Goal: Find contact information: Find contact information

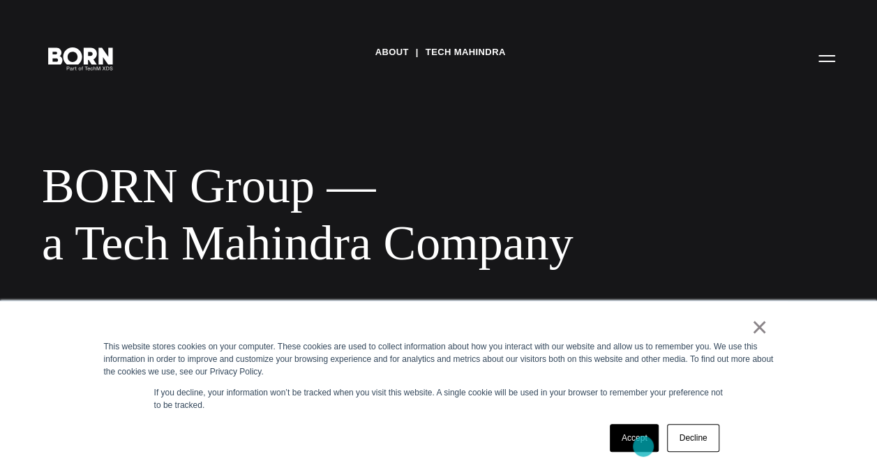
click at [643, 446] on link "Accept" at bounding box center [635, 438] width 50 height 28
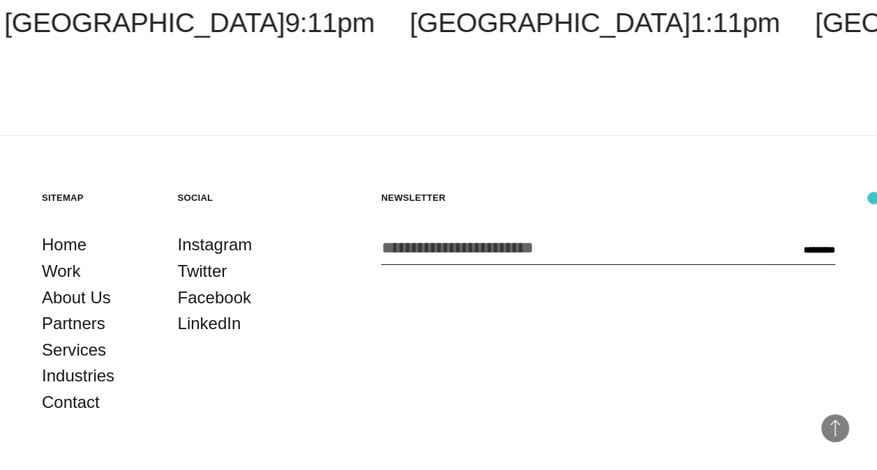
scroll to position [2313, 0]
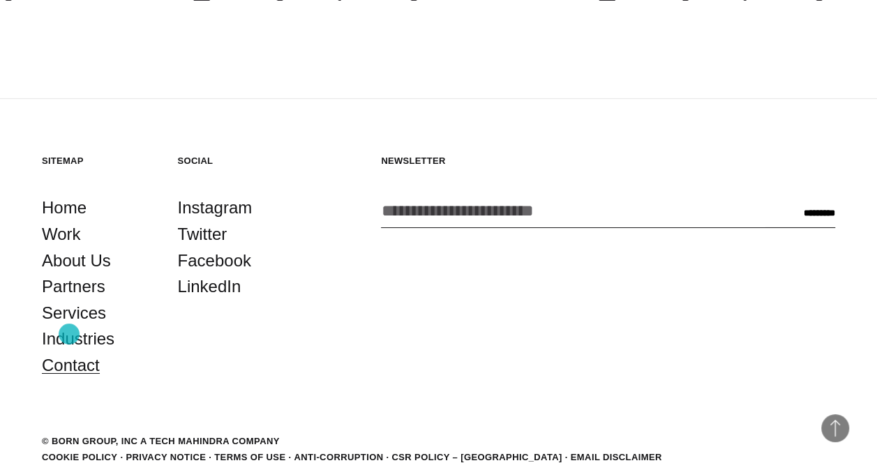
click at [69, 352] on link "Contact" at bounding box center [71, 365] width 58 height 27
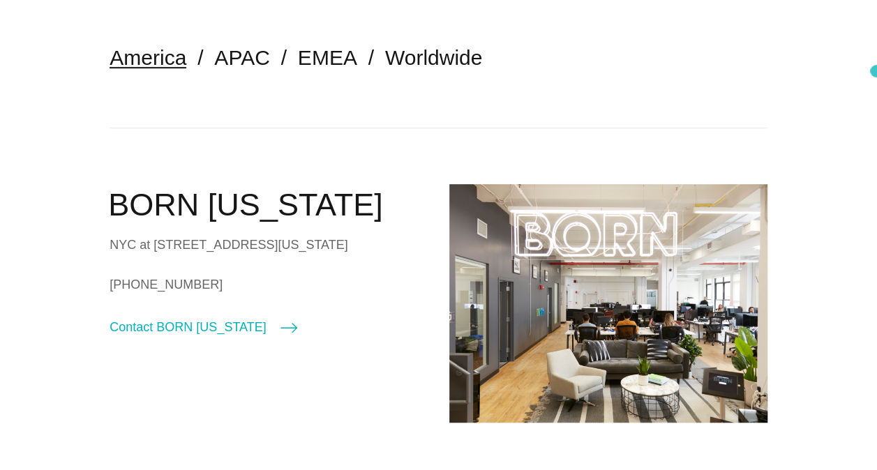
scroll to position [337, 0]
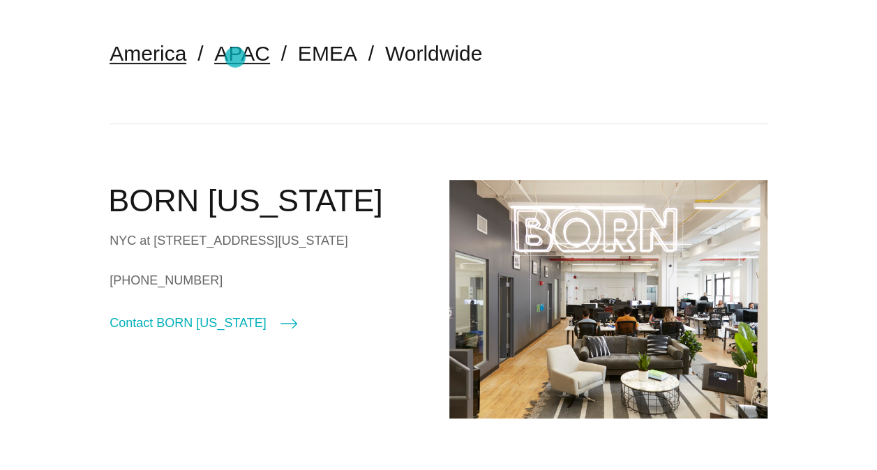
click at [235, 57] on link "APAC" at bounding box center [241, 53] width 55 height 23
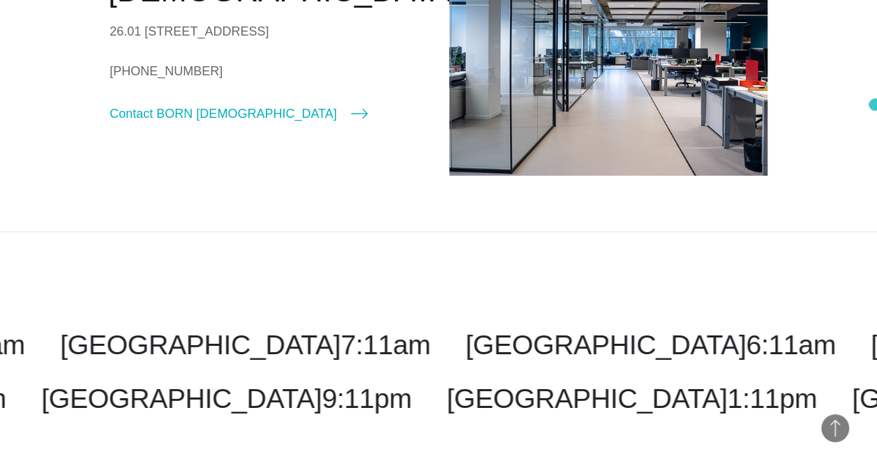
scroll to position [2353, 0]
